Goal: Navigation & Orientation: Find specific page/section

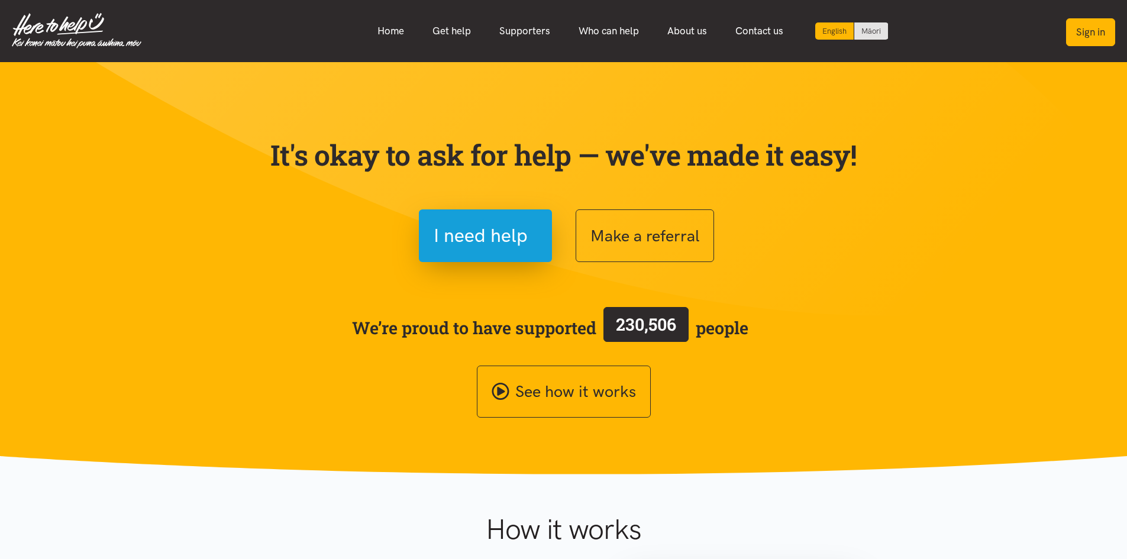
click at [1082, 34] on button "Sign in" at bounding box center [1090, 32] width 49 height 28
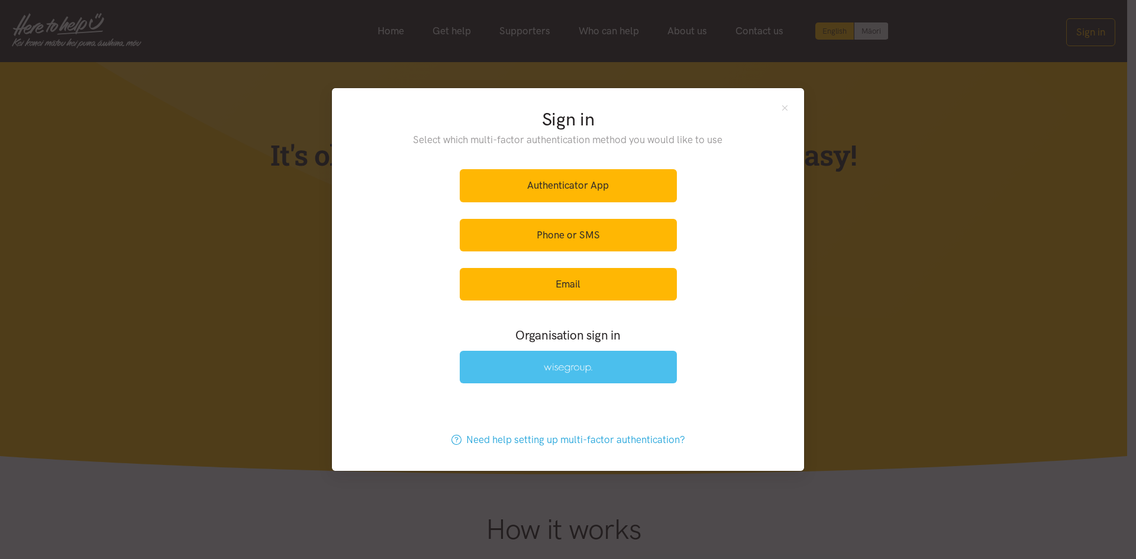
click at [640, 369] on link at bounding box center [568, 367] width 217 height 33
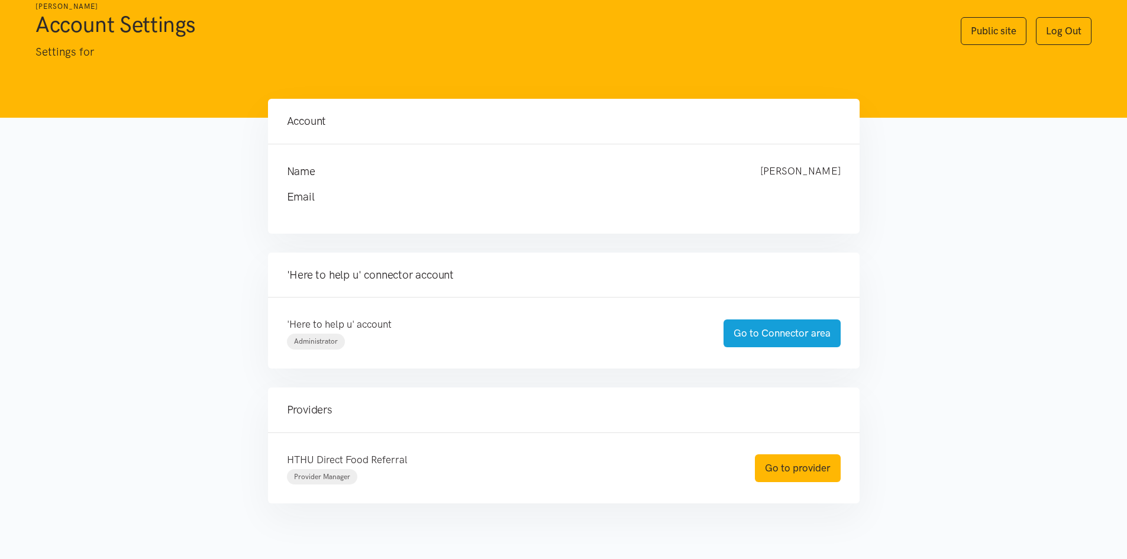
scroll to position [57, 0]
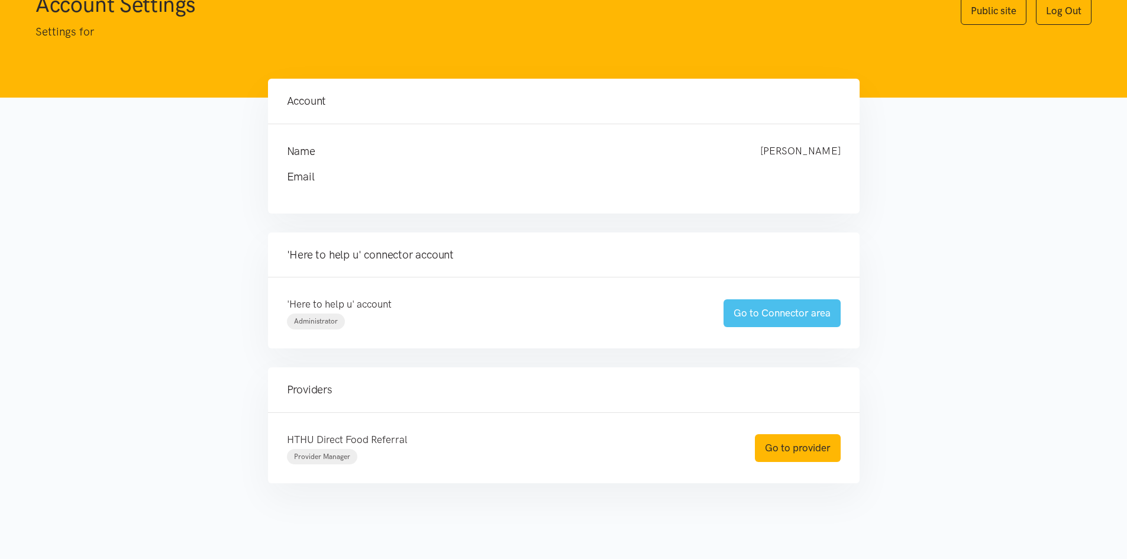
click at [780, 315] on link "Go to Connector area" at bounding box center [782, 313] width 117 height 28
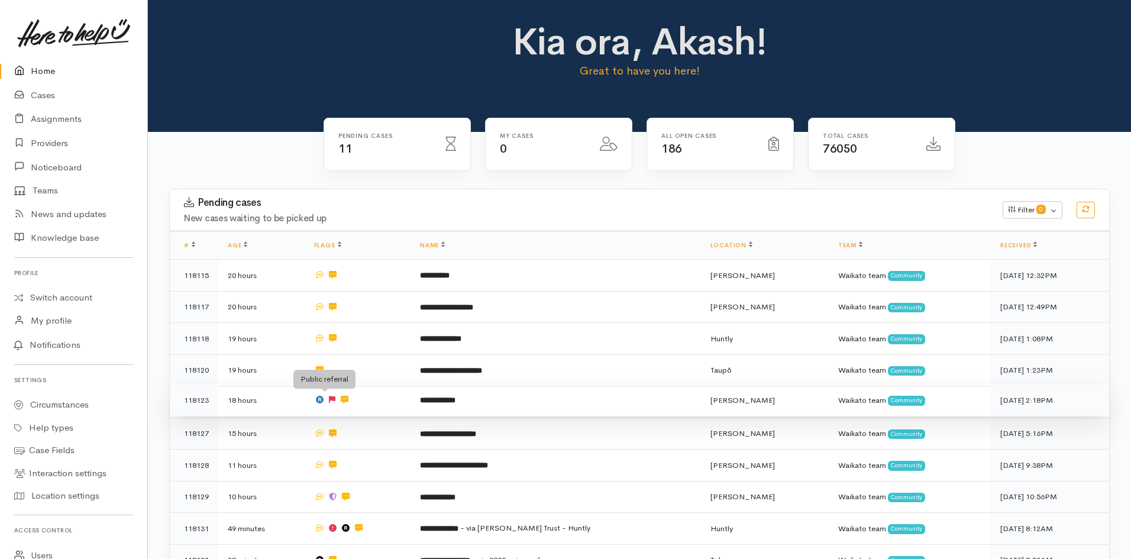
click at [322, 402] on span at bounding box center [320, 400] width 8 height 10
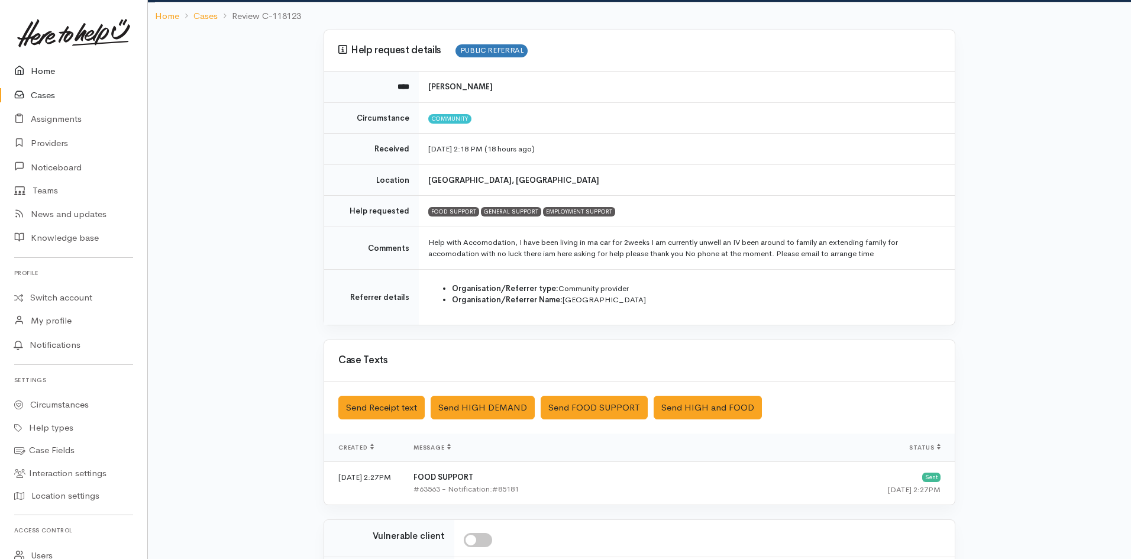
click at [42, 71] on link "Home" at bounding box center [73, 71] width 147 height 24
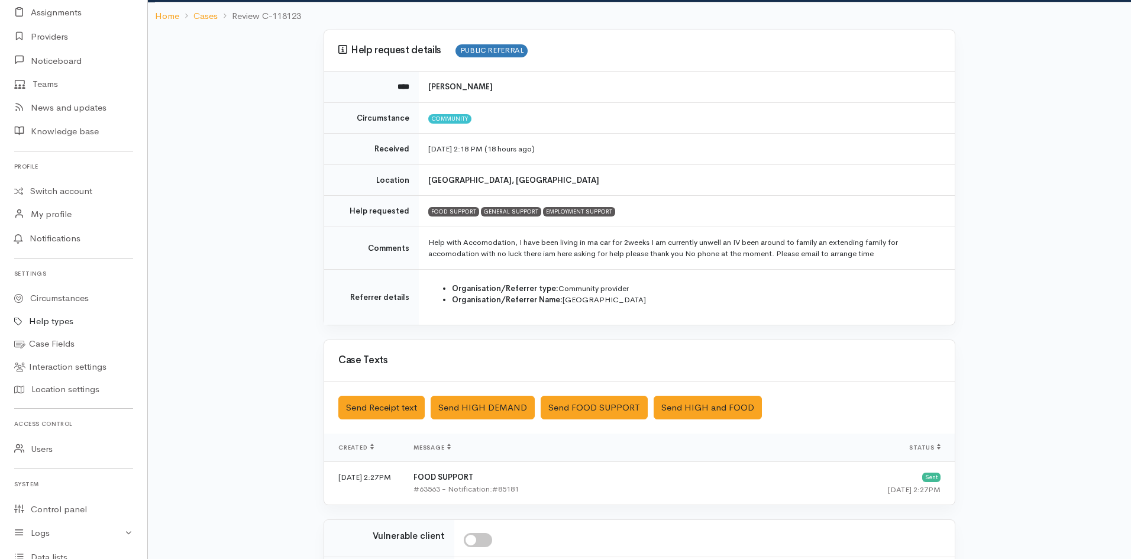
scroll to position [186, 0]
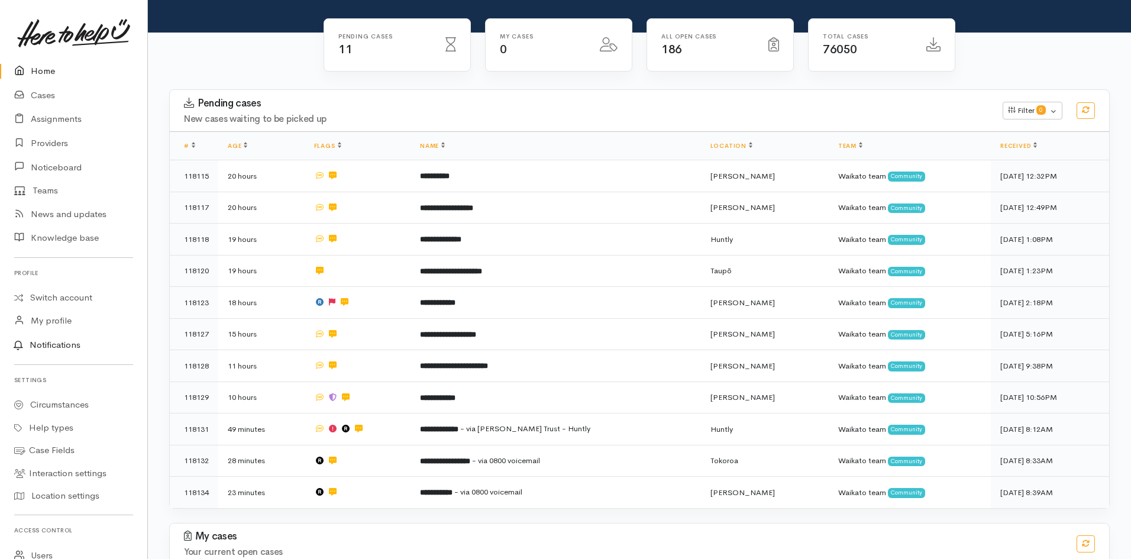
scroll to position [7, 0]
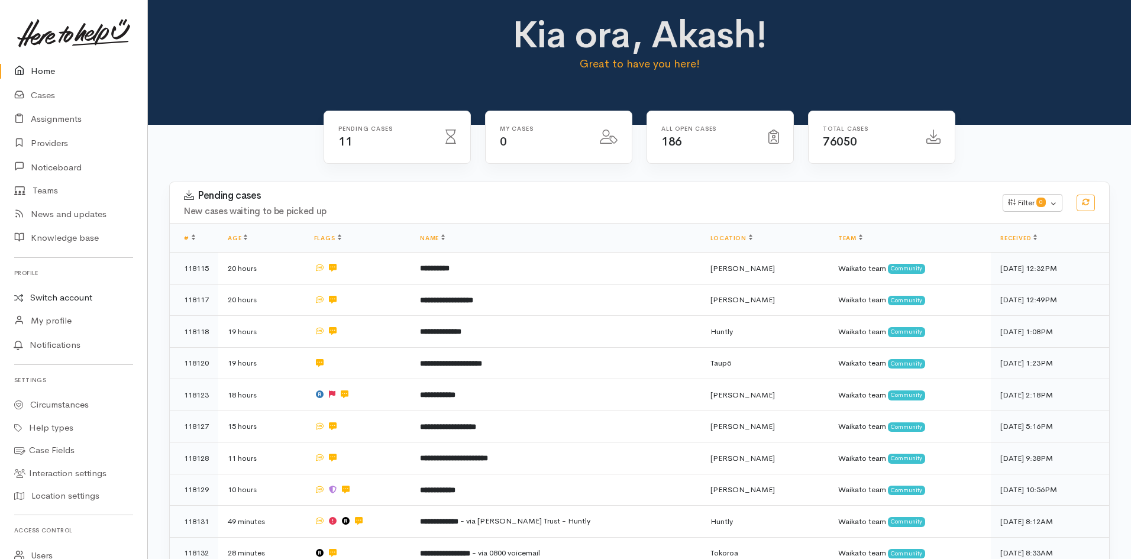
click at [72, 301] on link "Switch account" at bounding box center [73, 297] width 147 height 23
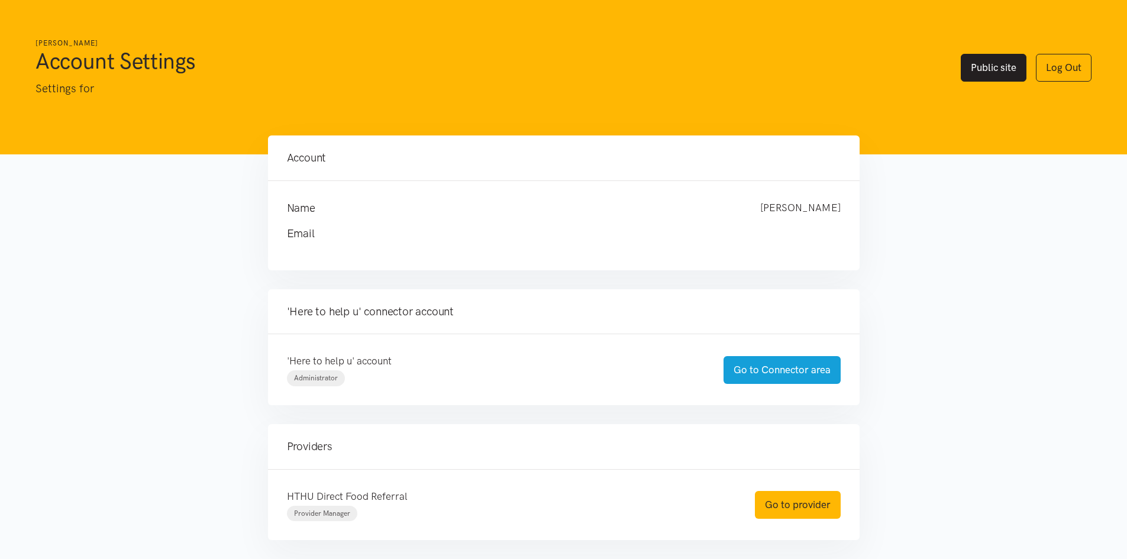
click at [1008, 74] on link "Public site" at bounding box center [994, 68] width 66 height 28
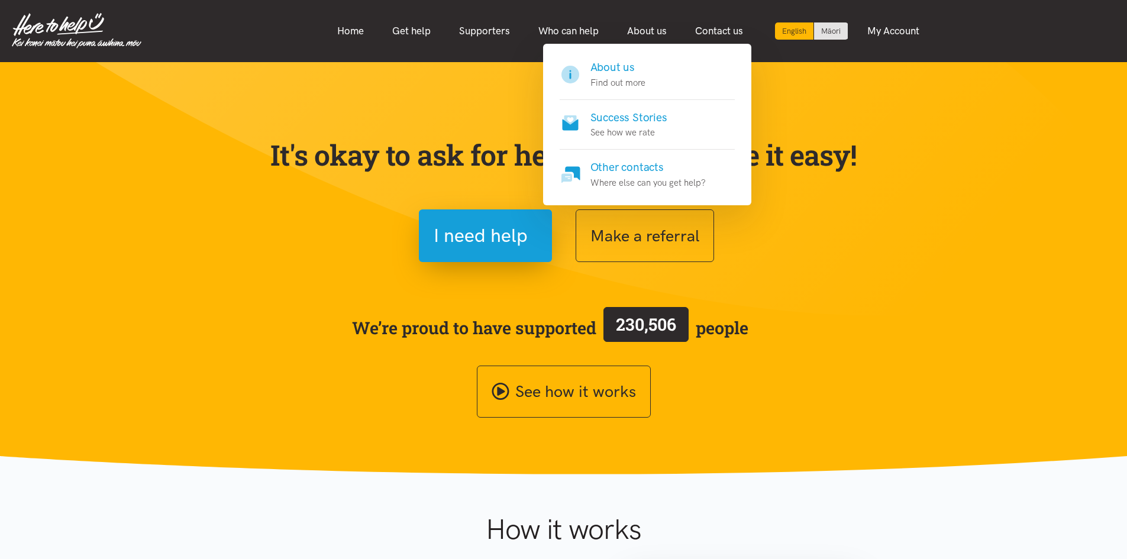
click at [631, 63] on h4 "About us" at bounding box center [618, 67] width 55 height 17
